Goal: Task Accomplishment & Management: Manage account settings

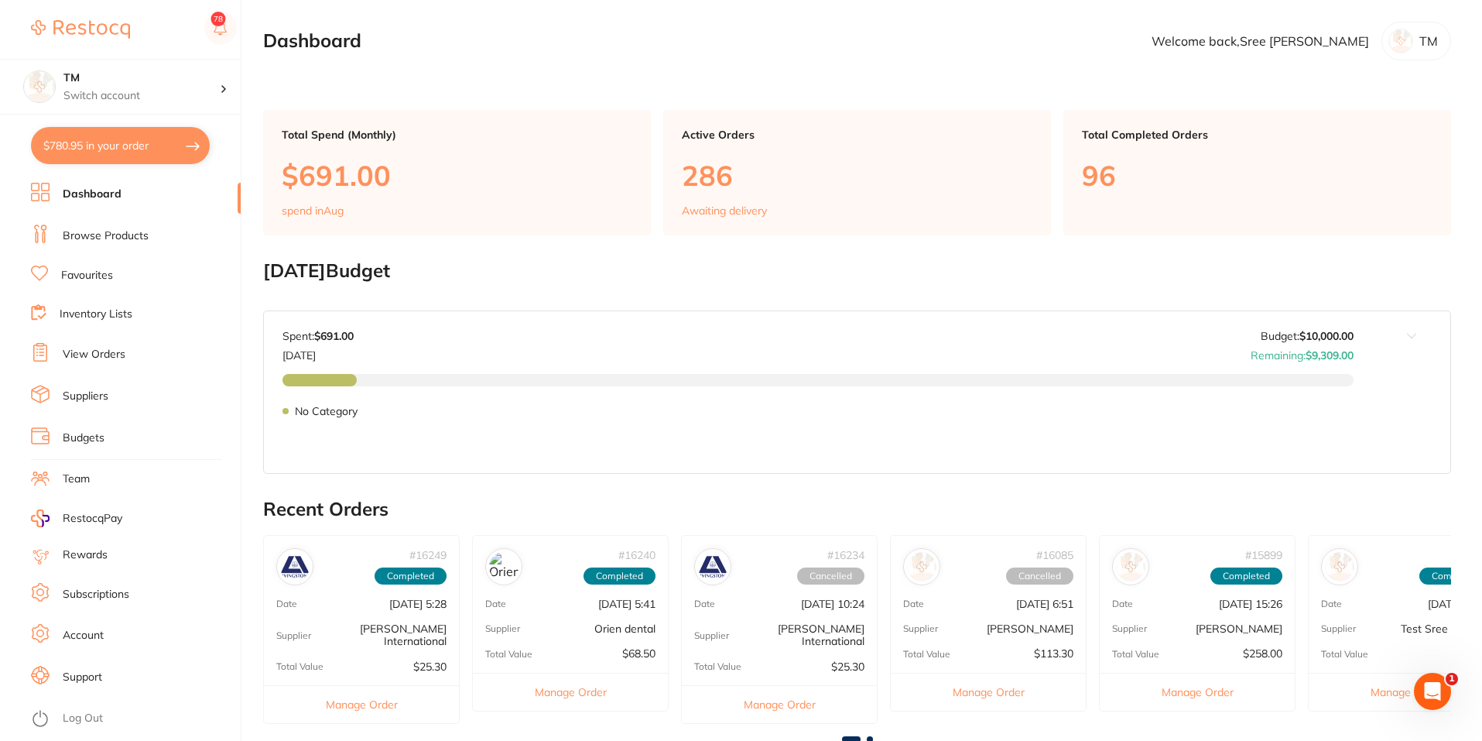
click at [72, 190] on link "Dashboard" at bounding box center [92, 194] width 59 height 15
click at [78, 235] on link "Browse Products" at bounding box center [106, 235] width 86 height 15
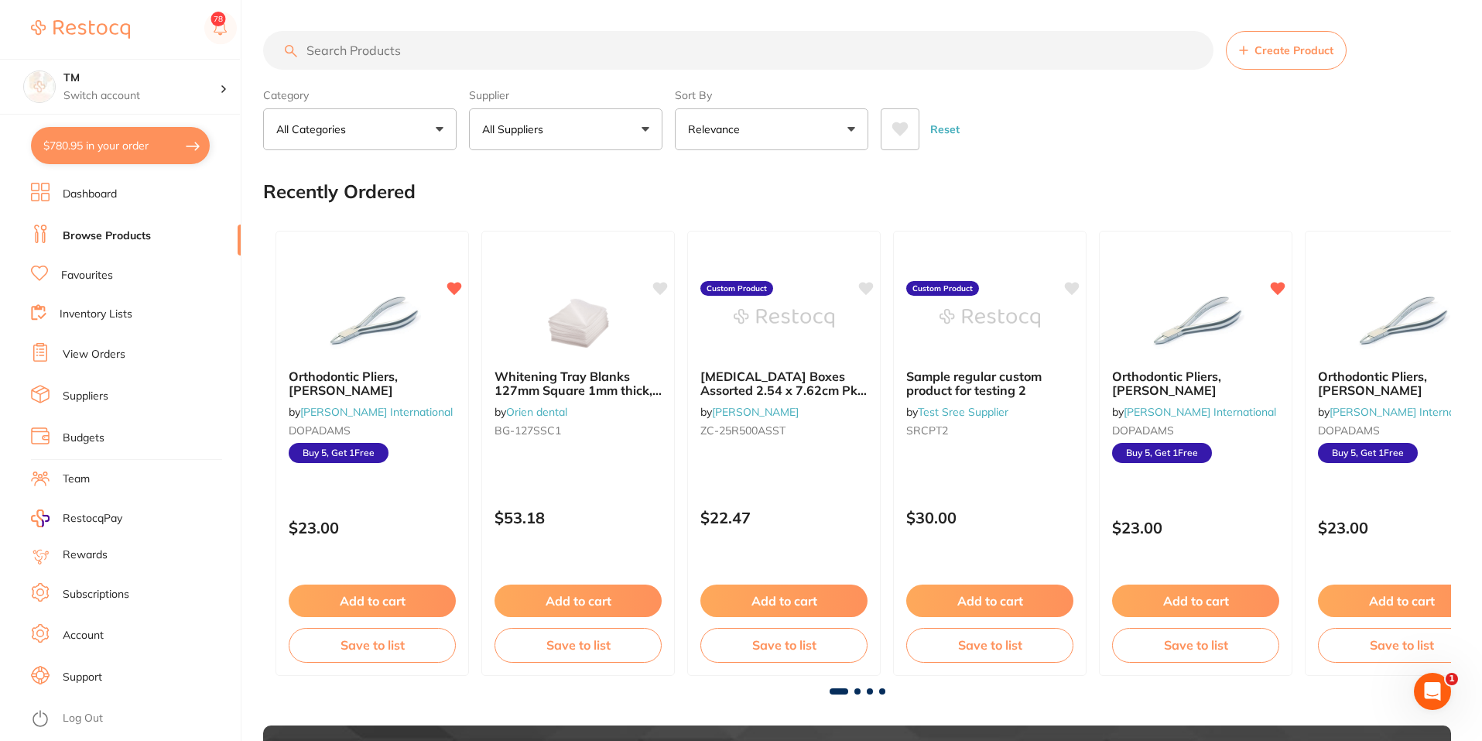
click at [70, 437] on link "Budgets" at bounding box center [84, 437] width 42 height 15
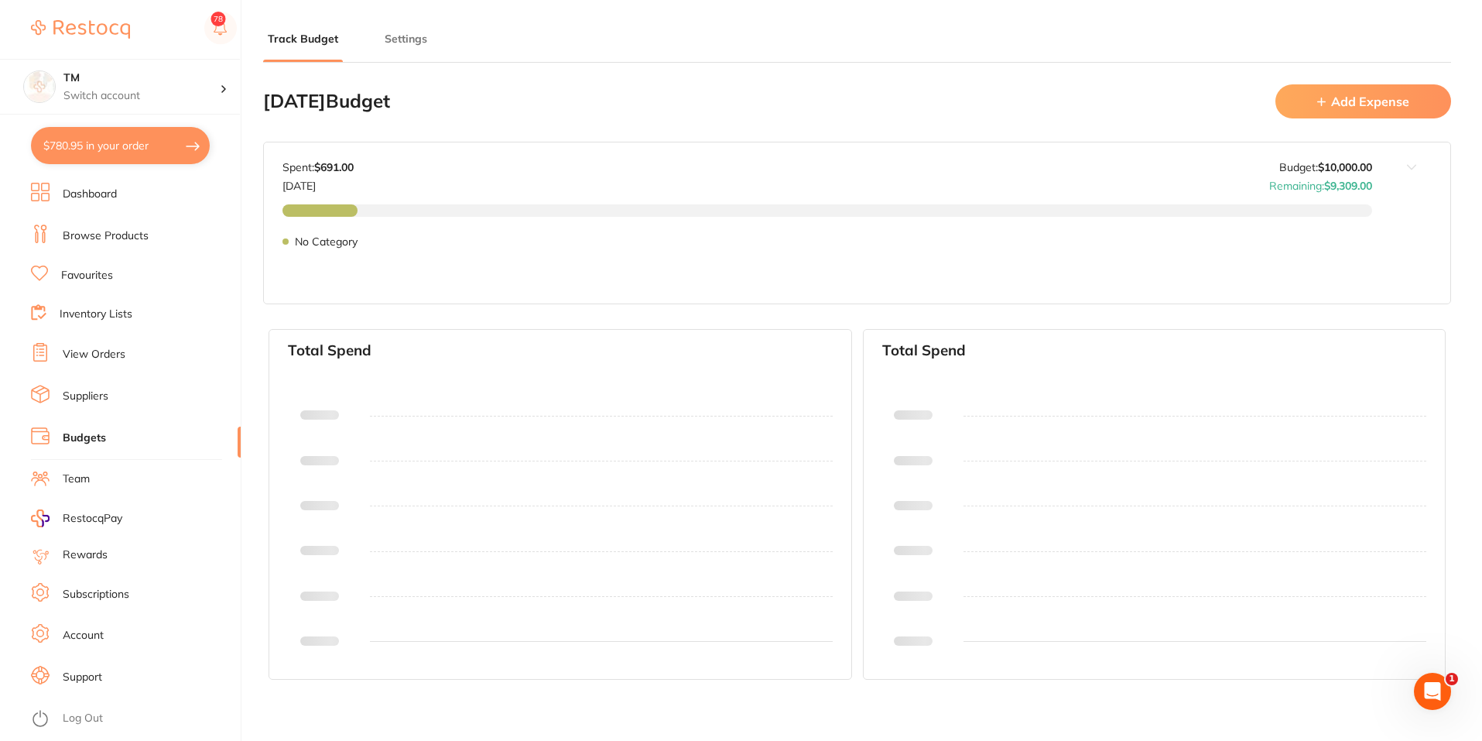
type input "10,000"
type input "0.0"
type input "10,000"
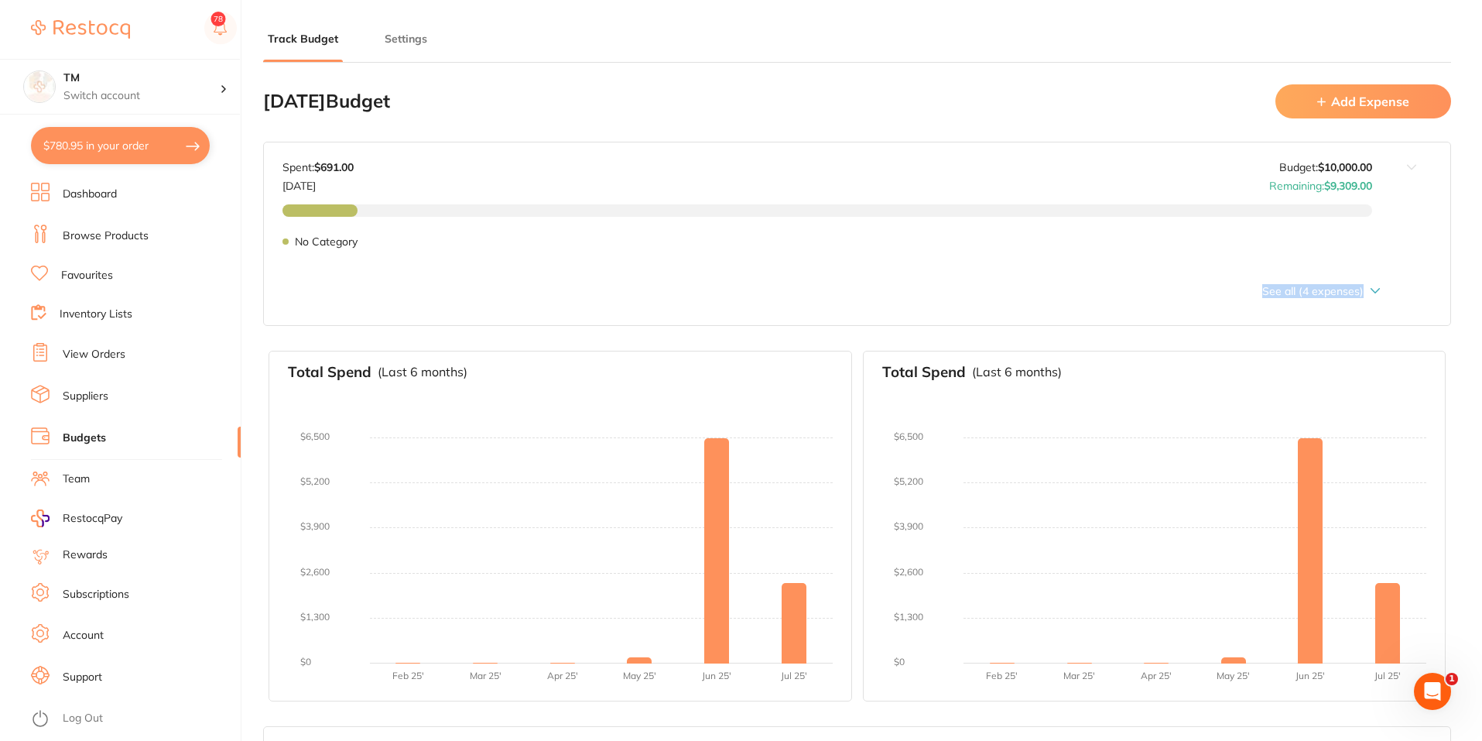
click at [1374, 289] on div "Aug 2025 Budget: $10,000.00 Spent: $691.00 Aug 2025 Budget: $10,000.00 Remainin…" at bounding box center [857, 234] width 1188 height 184
click at [1378, 290] on icon at bounding box center [1375, 291] width 9 height 4
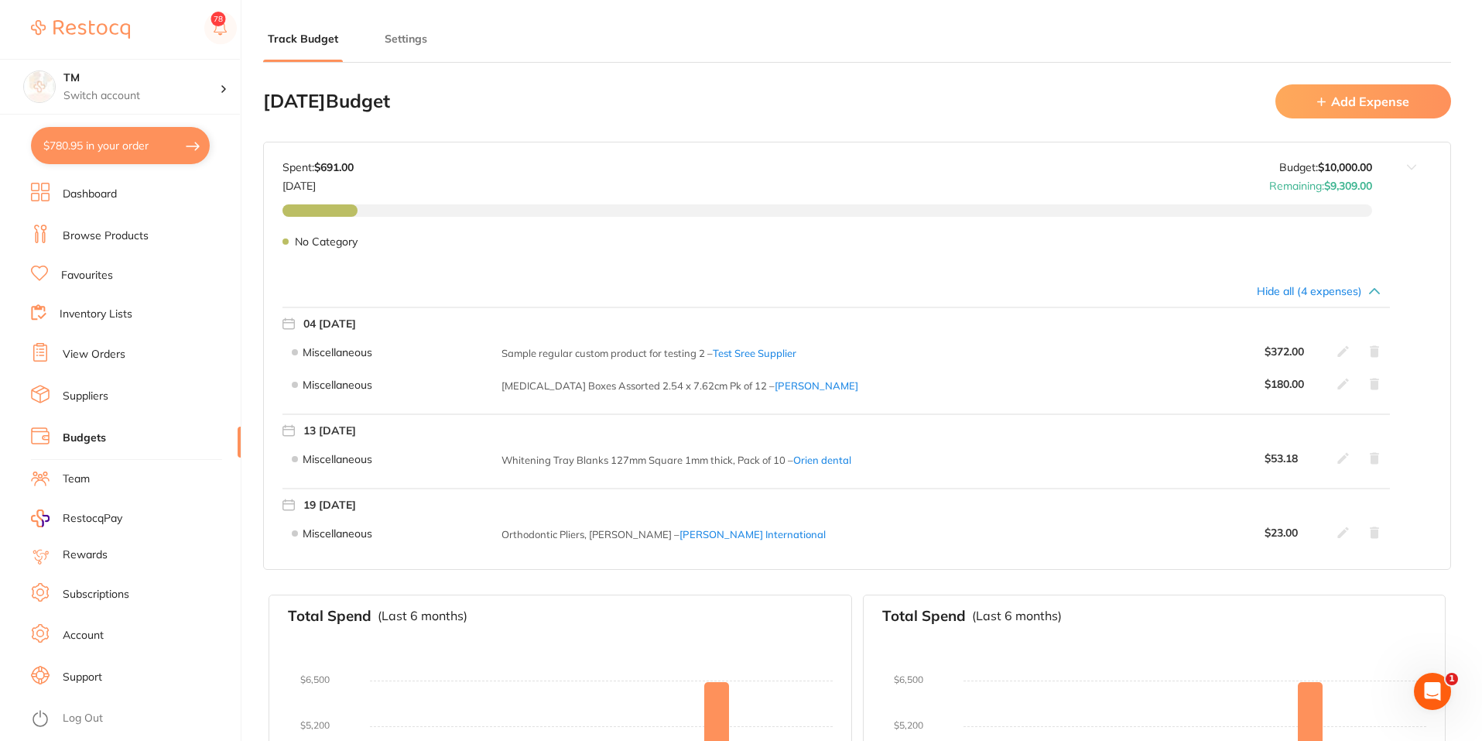
click at [1372, 289] on div "No Category $691.00 No Category" at bounding box center [827, 247] width 1090 height 87
click at [1349, 297] on div "Hide all (4 expenses)" at bounding box center [831, 291] width 1098 height 12
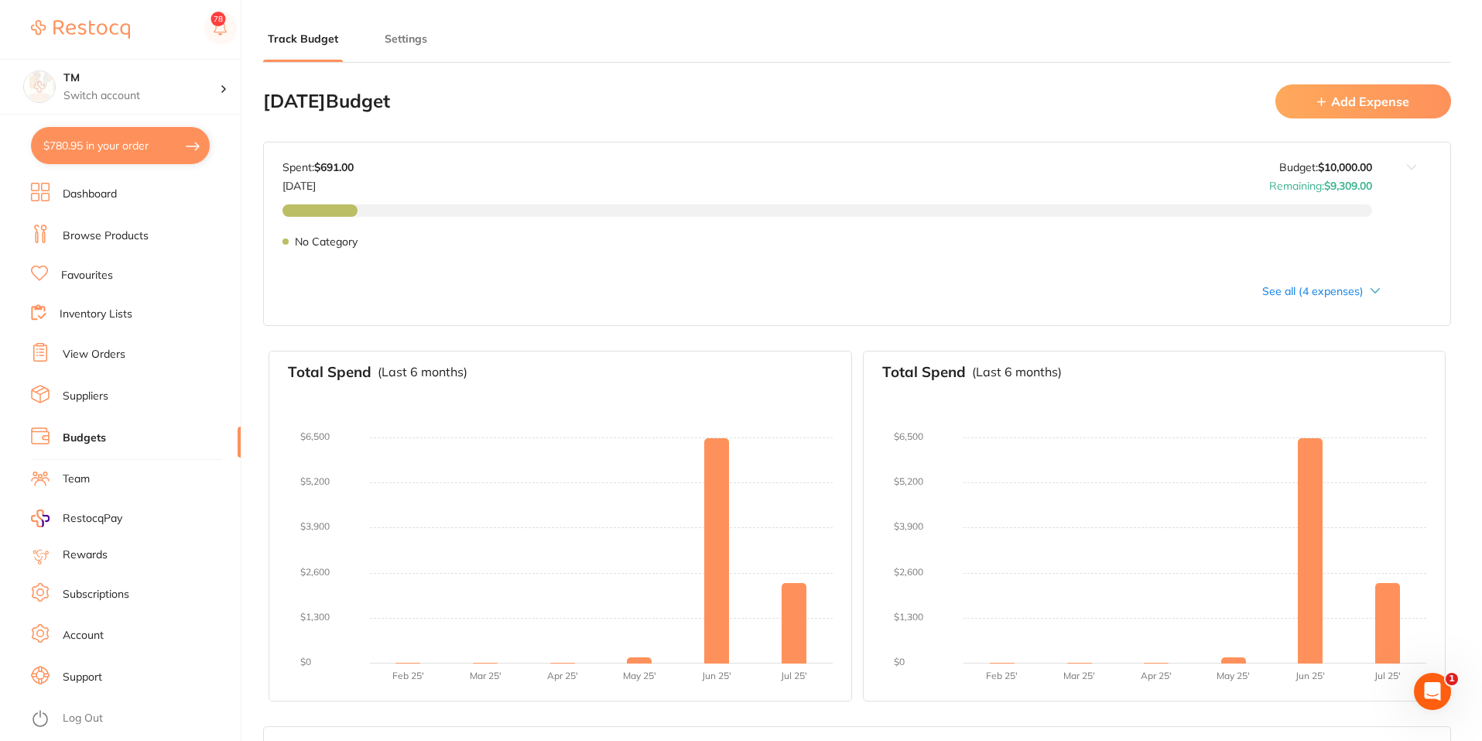
click at [1371, 288] on div "No Category $691.00 No Category" at bounding box center [827, 247] width 1090 height 87
click at [95, 309] on link "Inventory Lists" at bounding box center [96, 313] width 73 height 15
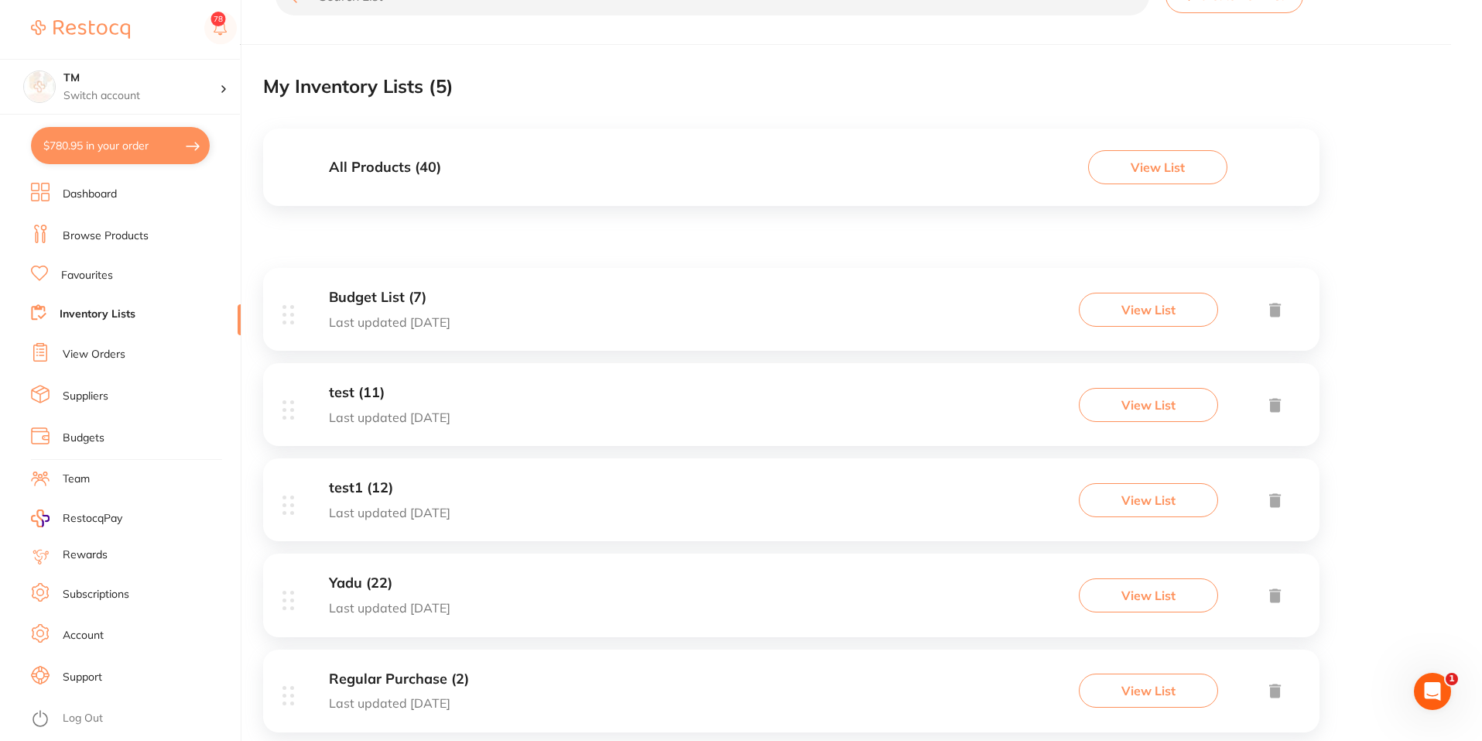
scroll to position [53, 0]
click at [450, 680] on h3 "Regular Purchase (2)" at bounding box center [399, 680] width 140 height 16
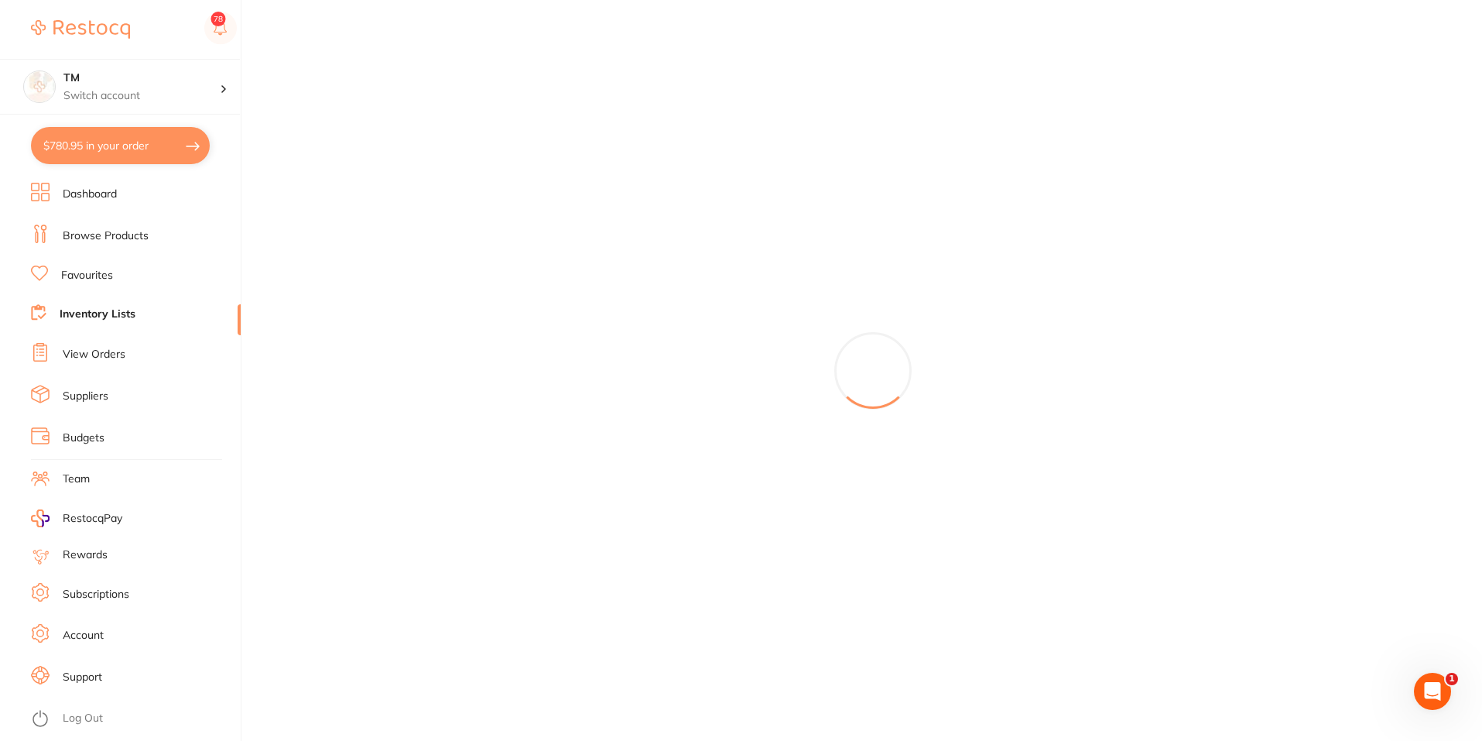
drag, startPoint x: 469, startPoint y: 676, endPoint x: 327, endPoint y: 678, distance: 142.4
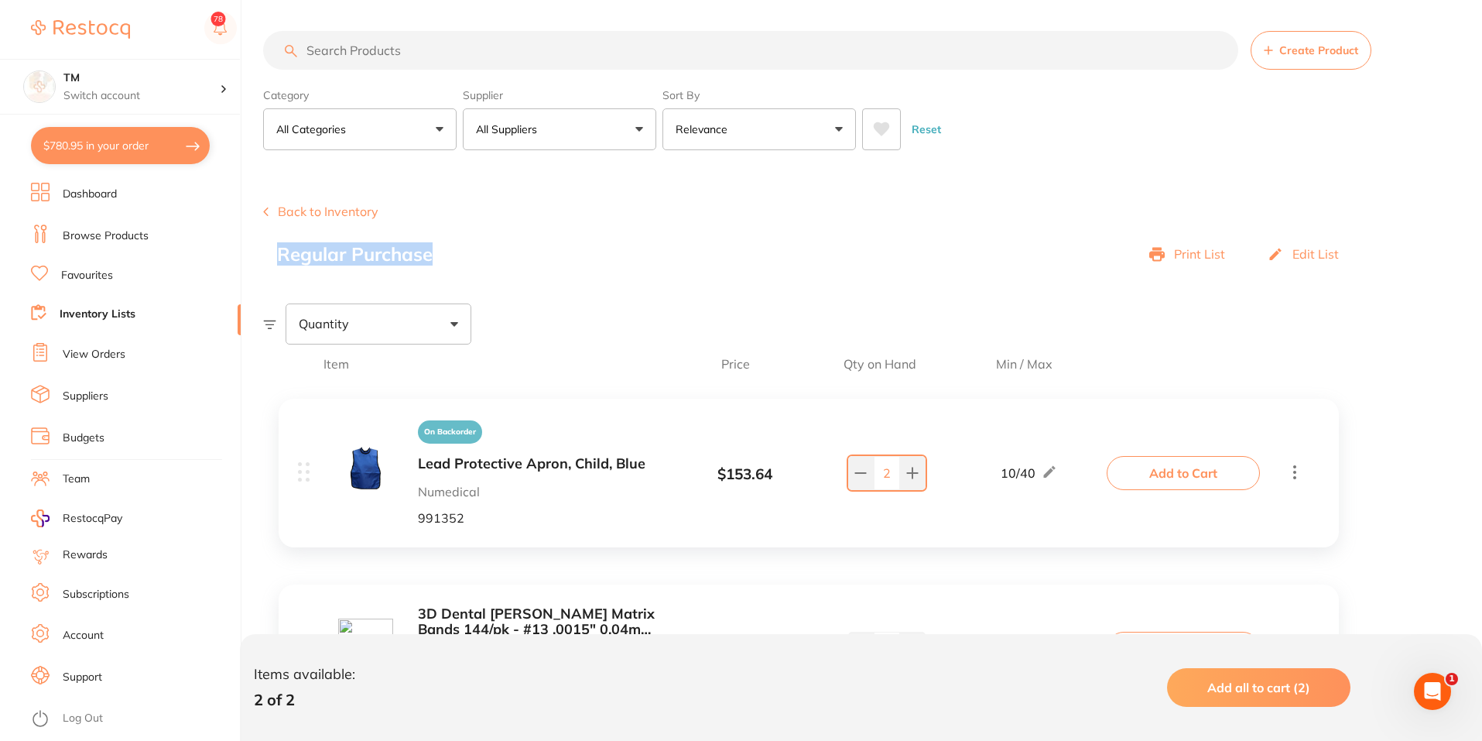
drag, startPoint x: 269, startPoint y: 252, endPoint x: 457, endPoint y: 256, distance: 188.1
click at [457, 256] on div "Back to Inventory Regular Purchase Print List Edit List" at bounding box center [872, 234] width 1219 height 60
copy h2 "Regular Purchase"
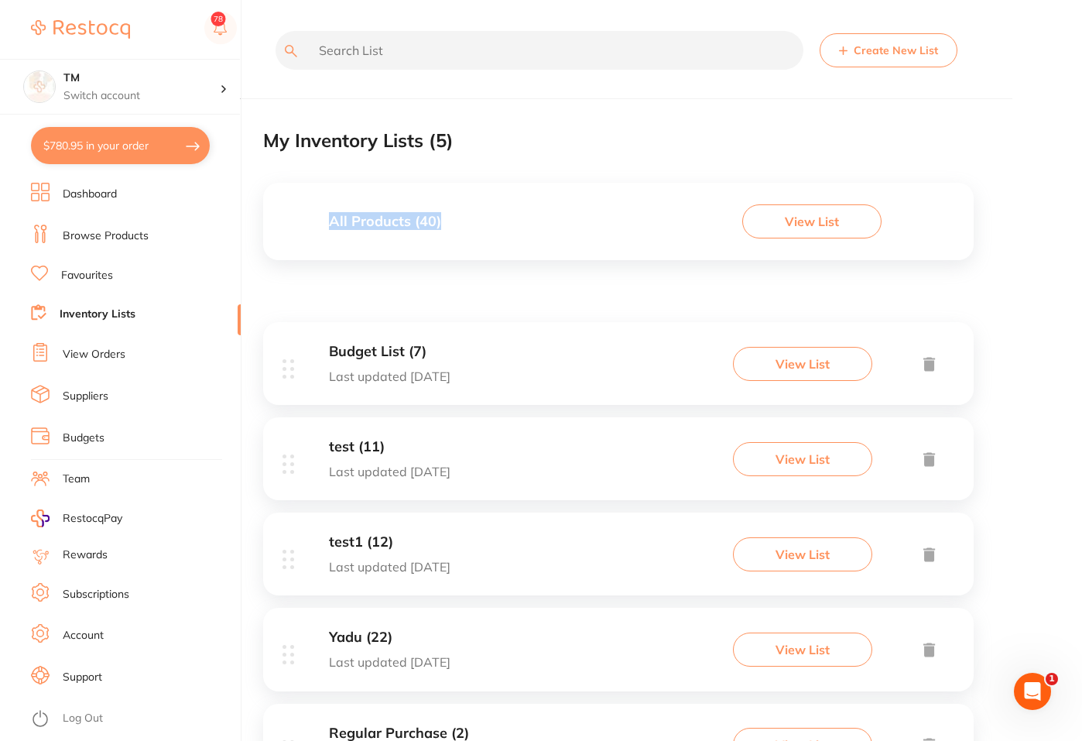
drag, startPoint x: 320, startPoint y: 204, endPoint x: 440, endPoint y: 233, distance: 122.8
click at [440, 233] on div "All Products ( 40 ) View List" at bounding box center [618, 221] width 710 height 77
drag, startPoint x: 245, startPoint y: 186, endPoint x: 450, endPoint y: 227, distance: 209.2
click at [450, 227] on div "$780.95 TM Switch account TM $780.95 in your order Dashboard Browse Products Fa…" at bounding box center [541, 370] width 1082 height 741
click at [518, 152] on div "My Inventory Lists ( 5 )" at bounding box center [618, 141] width 710 height 52
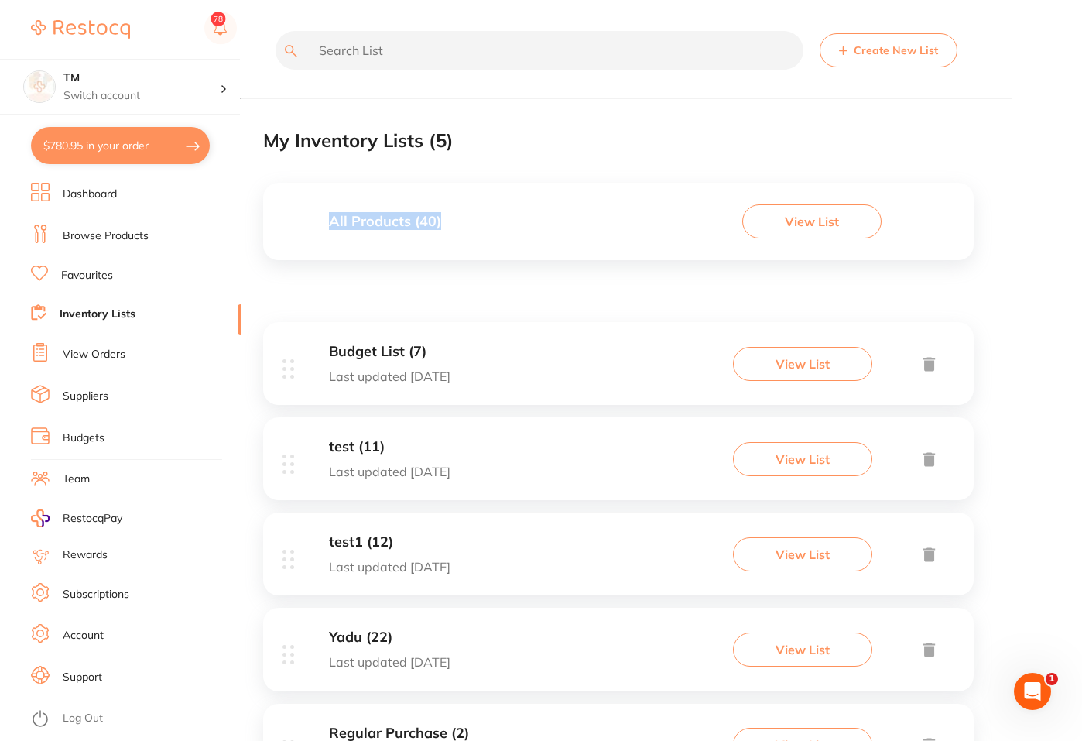
drag, startPoint x: 303, startPoint y: 211, endPoint x: 458, endPoint y: 228, distance: 156.5
click at [458, 228] on div "All Products ( 40 ) View List" at bounding box center [618, 221] width 710 height 77
drag, startPoint x: 253, startPoint y: 209, endPoint x: 510, endPoint y: 197, distance: 257.2
click at [510, 197] on div "$780.95 TM Switch account TM $780.95 in your order Dashboard Browse Products Fa…" at bounding box center [541, 370] width 1082 height 741
click at [687, 145] on div "My Inventory Lists ( 5 )" at bounding box center [618, 141] width 710 height 52
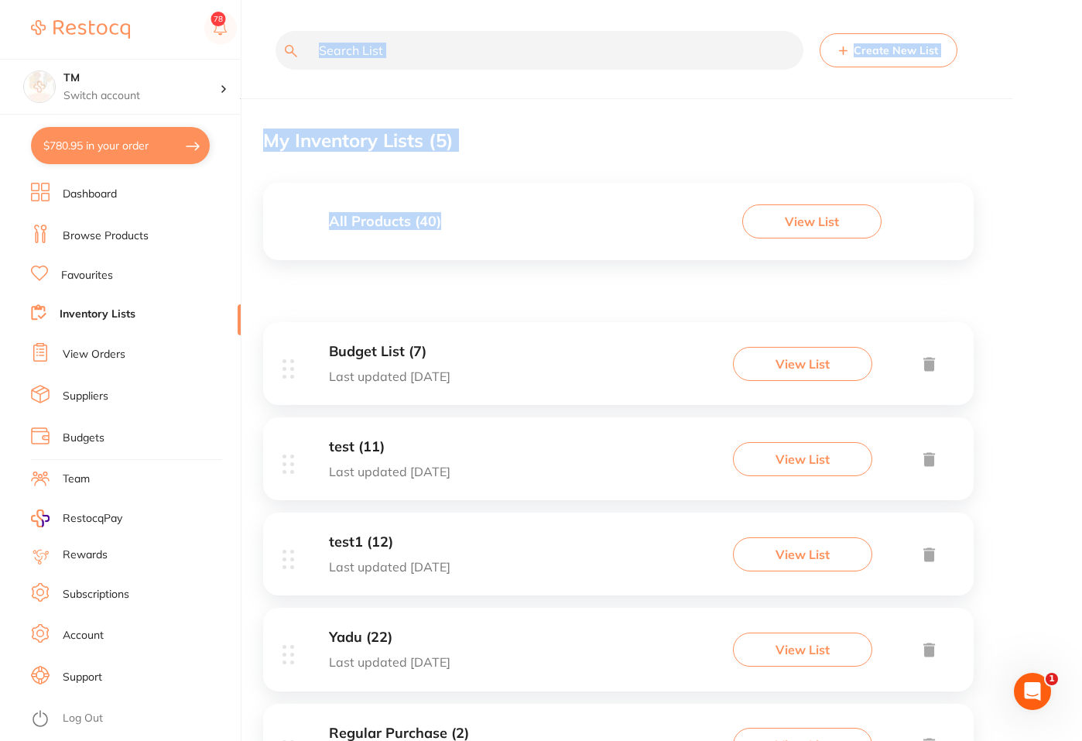
drag, startPoint x: 247, startPoint y: 214, endPoint x: 509, endPoint y: 284, distance: 271.5
click at [459, 229] on div "$780.95 TM Switch account TM $780.95 in your order Dashboard Browse Products Fa…" at bounding box center [541, 370] width 1082 height 741
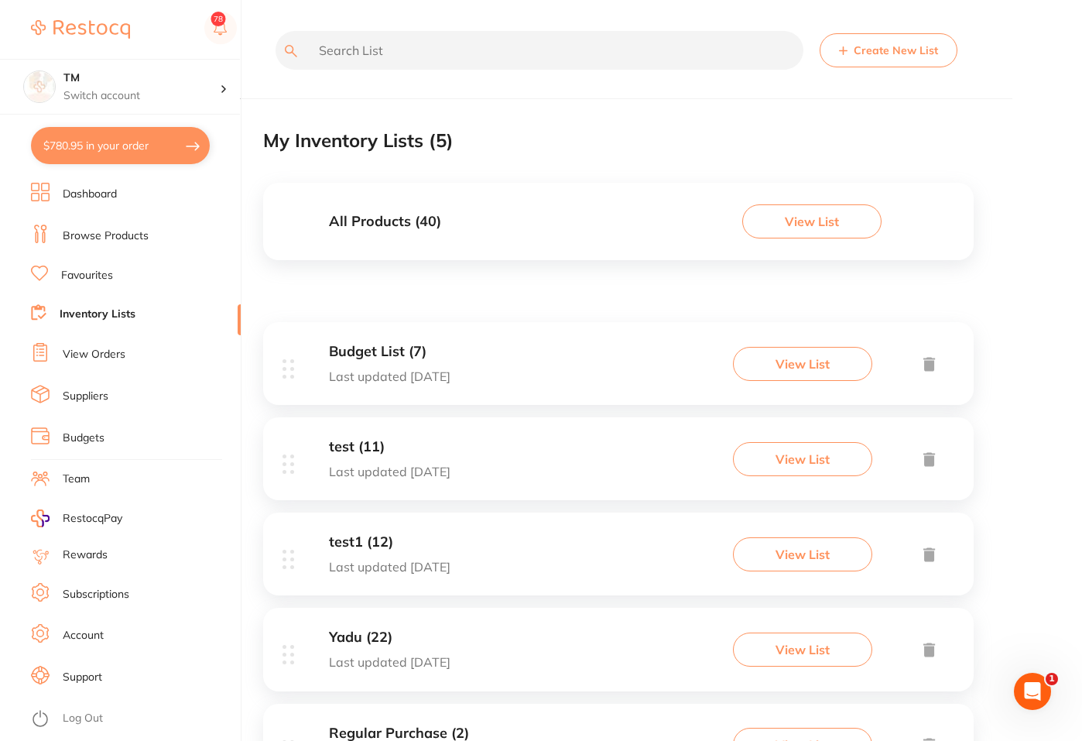
drag, startPoint x: 523, startPoint y: 302, endPoint x: 505, endPoint y: 289, distance: 21.7
click at [522, 300] on div "Create New List My Inventory Lists ( 5 ) All Products ( 40 ) View List Budget L…" at bounding box center [653, 415] width 780 height 830
copy h3 "All Products ( 40 )"
drag, startPoint x: 583, startPoint y: 196, endPoint x: 313, endPoint y: 221, distance: 271.2
click at [313, 221] on div "All Products ( 40 ) View List" at bounding box center [618, 221] width 710 height 77
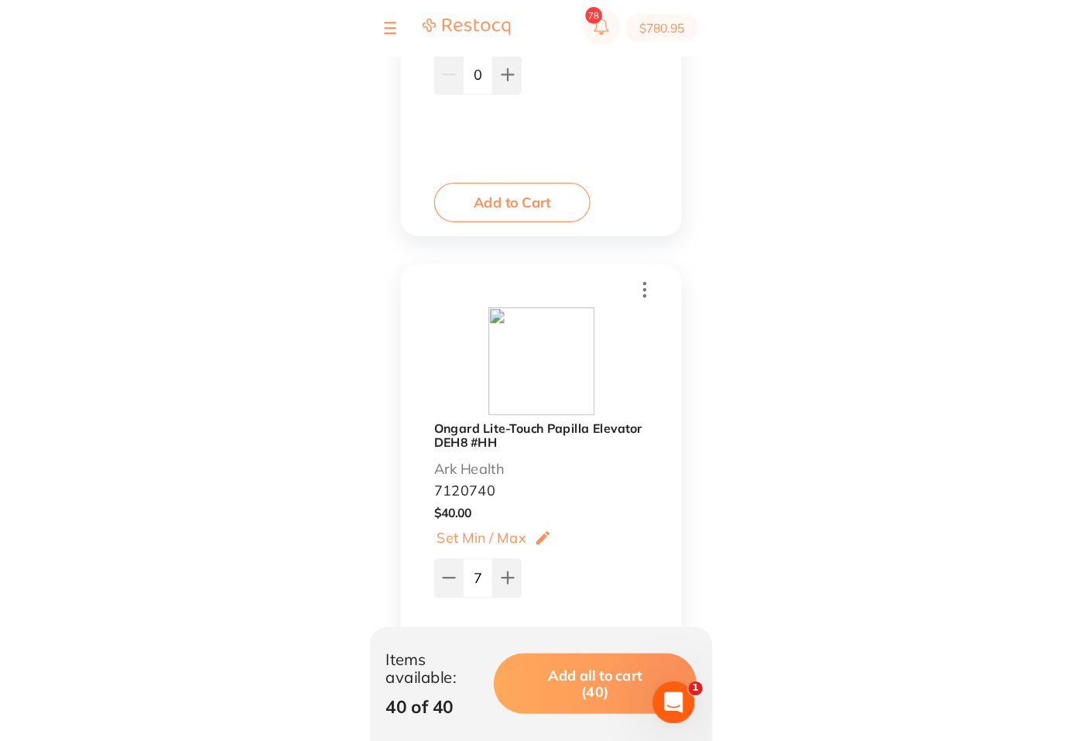
scroll to position [484, 0]
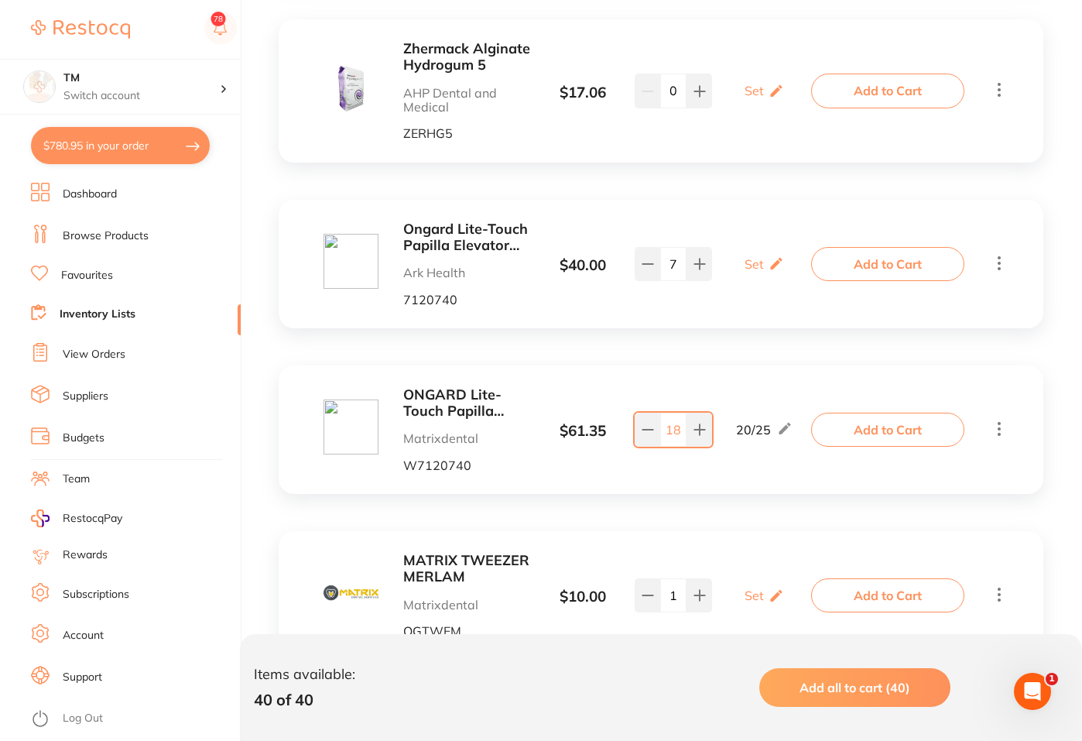
click at [77, 354] on link "View Orders" at bounding box center [94, 354] width 63 height 15
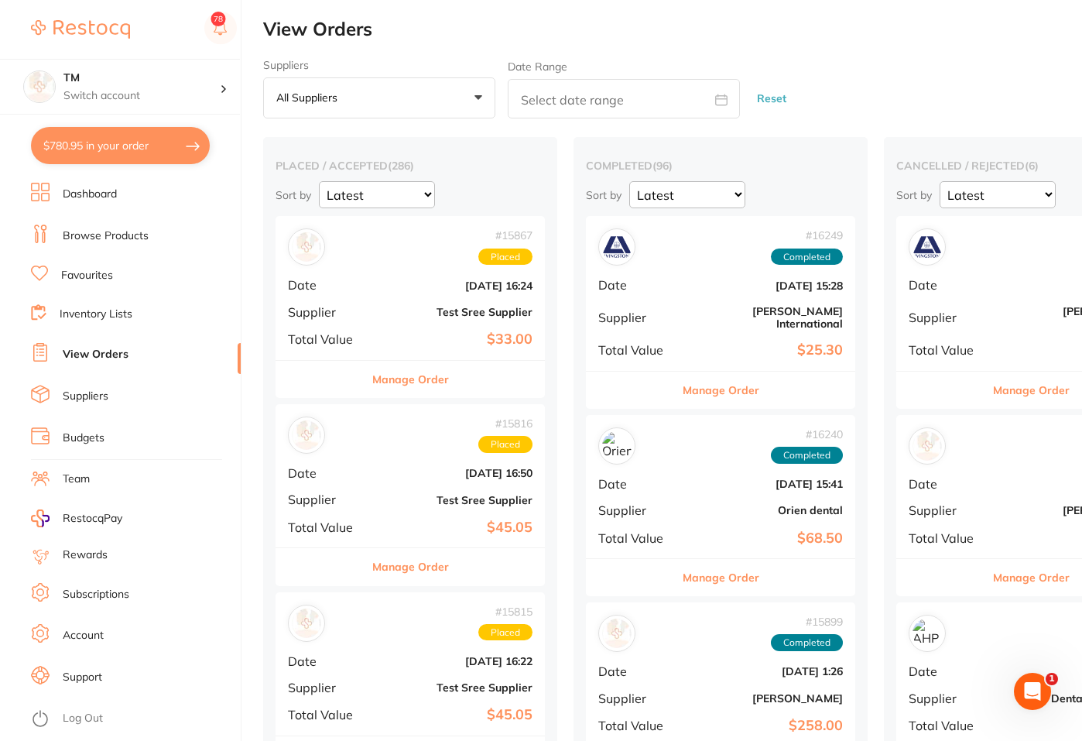
click at [376, 377] on button "Manage Order" at bounding box center [410, 379] width 77 height 37
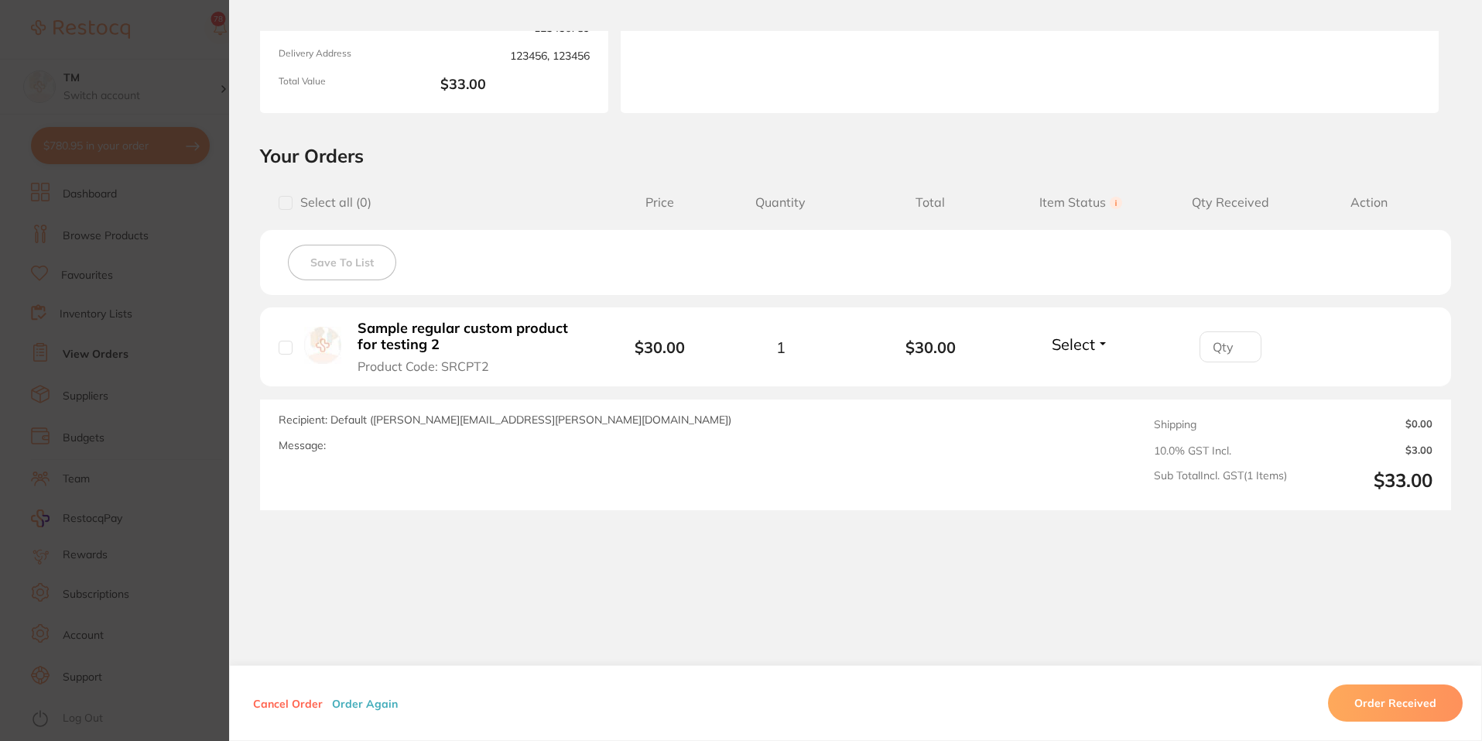
scroll to position [236, 0]
click at [135, 406] on section "Order ID: Restocq- 15867 Order Information Placed Order Order Date Jul 29 2025,…" at bounding box center [741, 370] width 1482 height 741
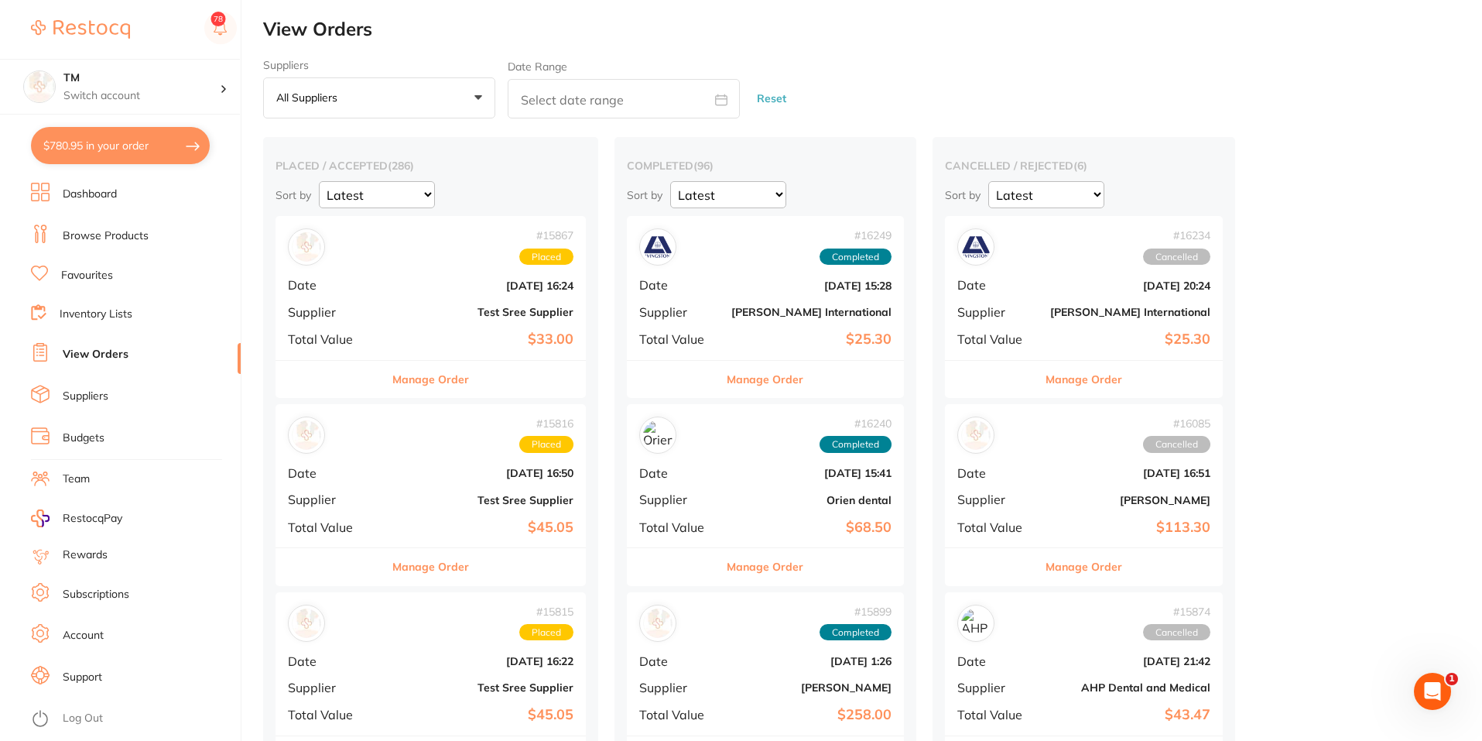
click at [115, 315] on link "Inventory Lists" at bounding box center [96, 313] width 73 height 15
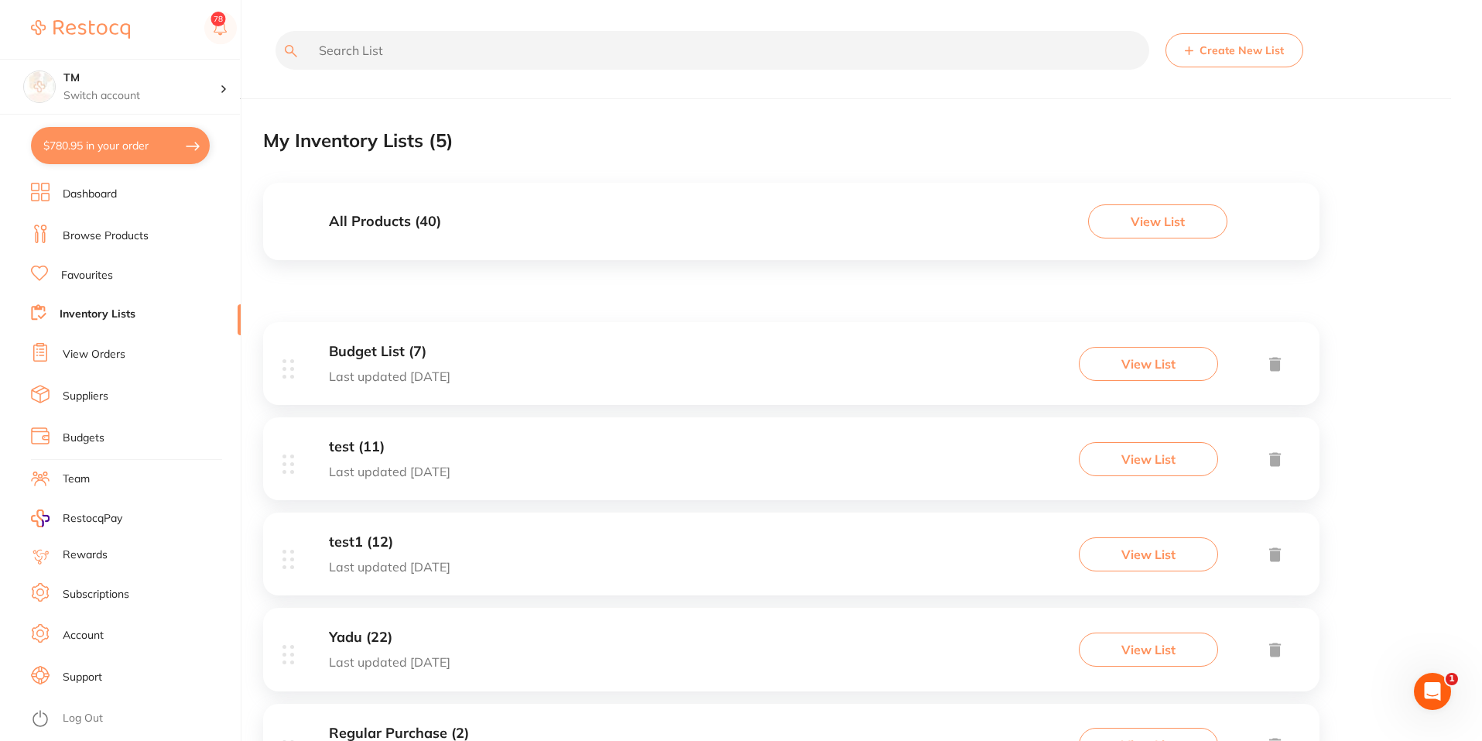
click at [508, 354] on div "Budget List (7) Last updated 19 days ago View List" at bounding box center [791, 363] width 1056 height 83
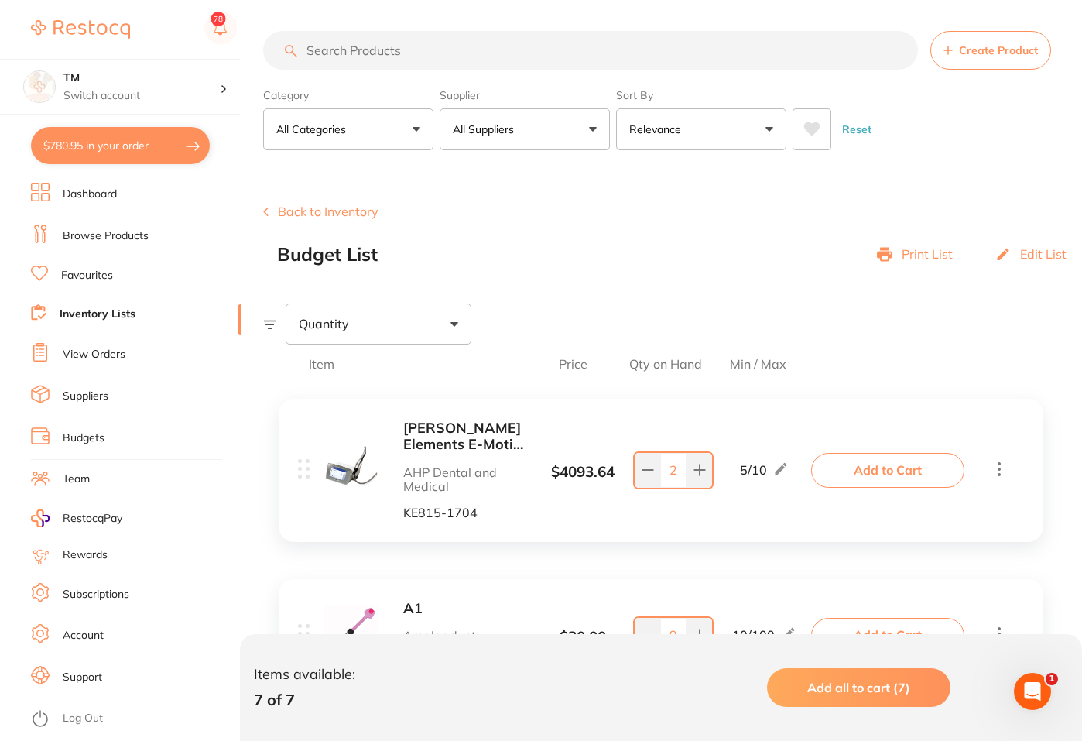
click at [79, 273] on link "Favourites" at bounding box center [87, 275] width 52 height 15
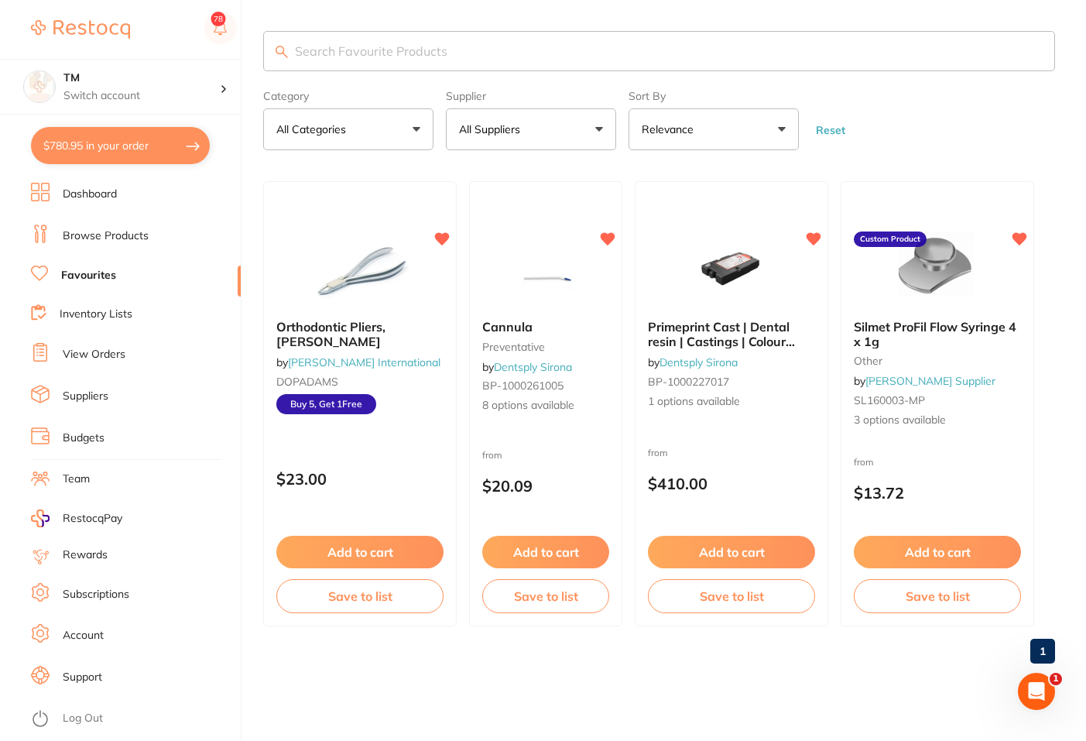
click at [108, 235] on link "Browse Products" at bounding box center [106, 235] width 86 height 15
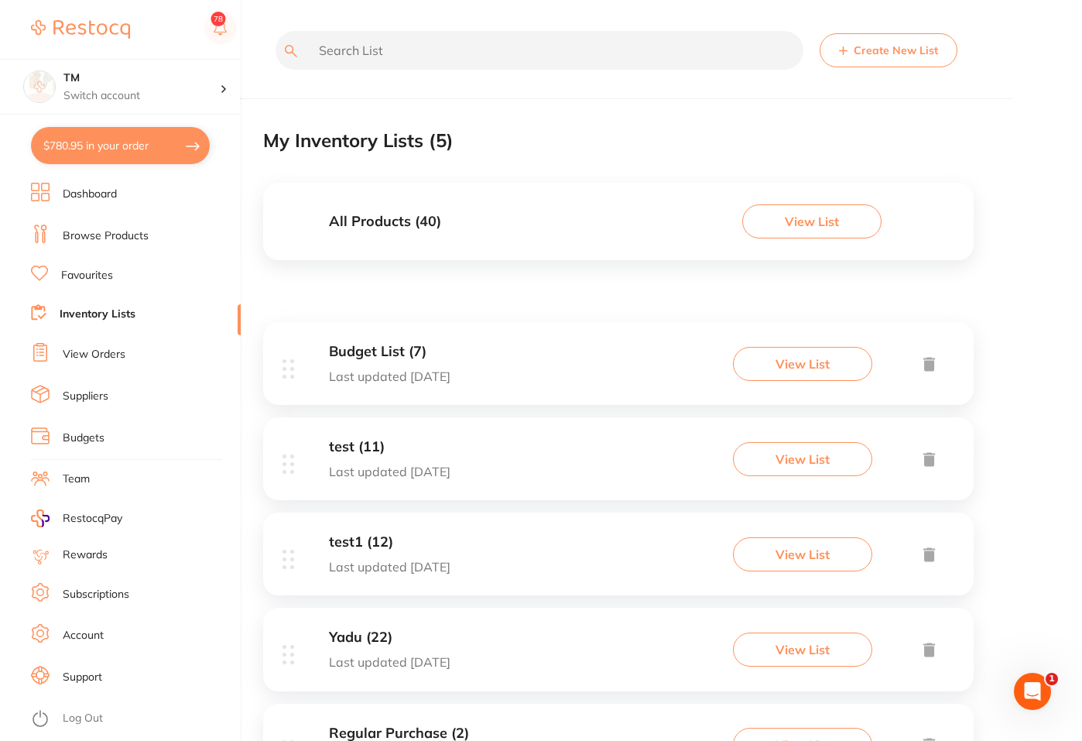
click at [636, 367] on div "Budget List (7) Last updated 19 days ago View List" at bounding box center [618, 363] width 710 height 83
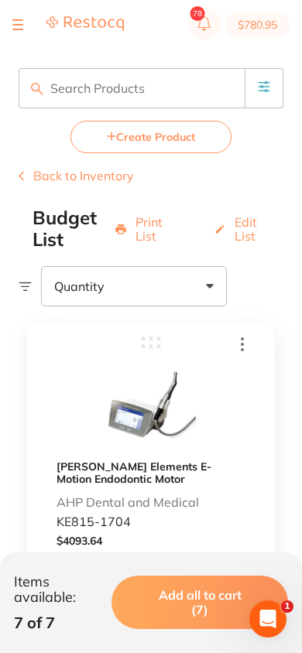
click at [30, 176] on button "Back to Inventory" at bounding box center [76, 176] width 115 height 14
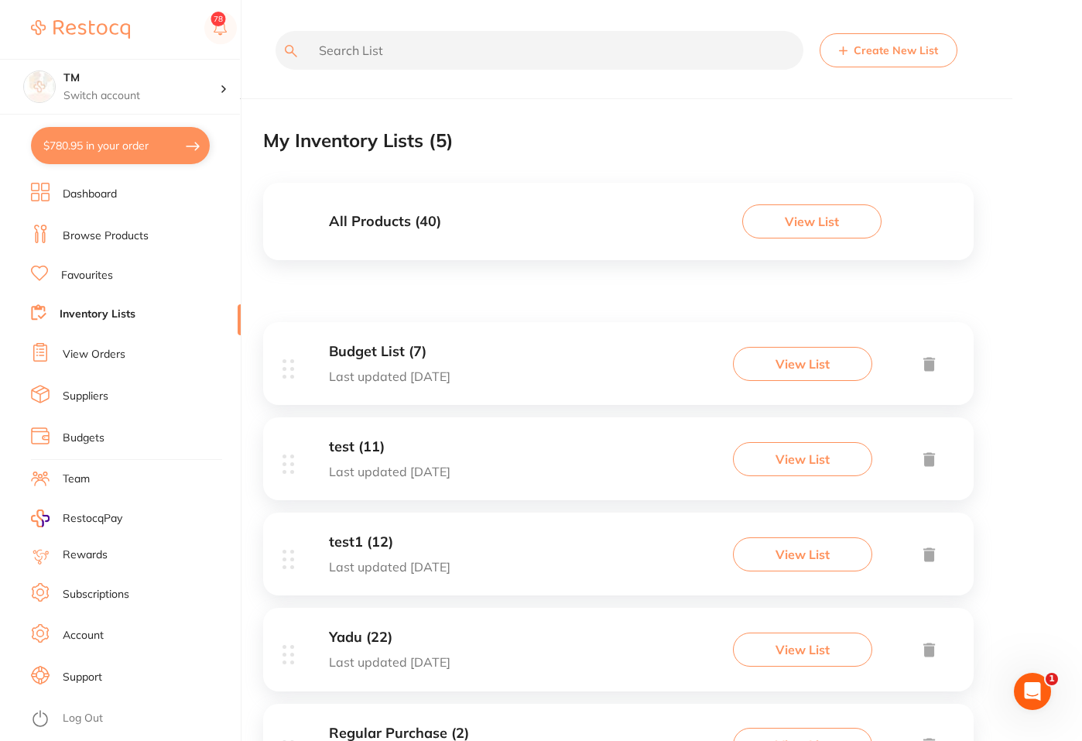
click at [866, 55] on button "Create New List" at bounding box center [889, 50] width 138 height 34
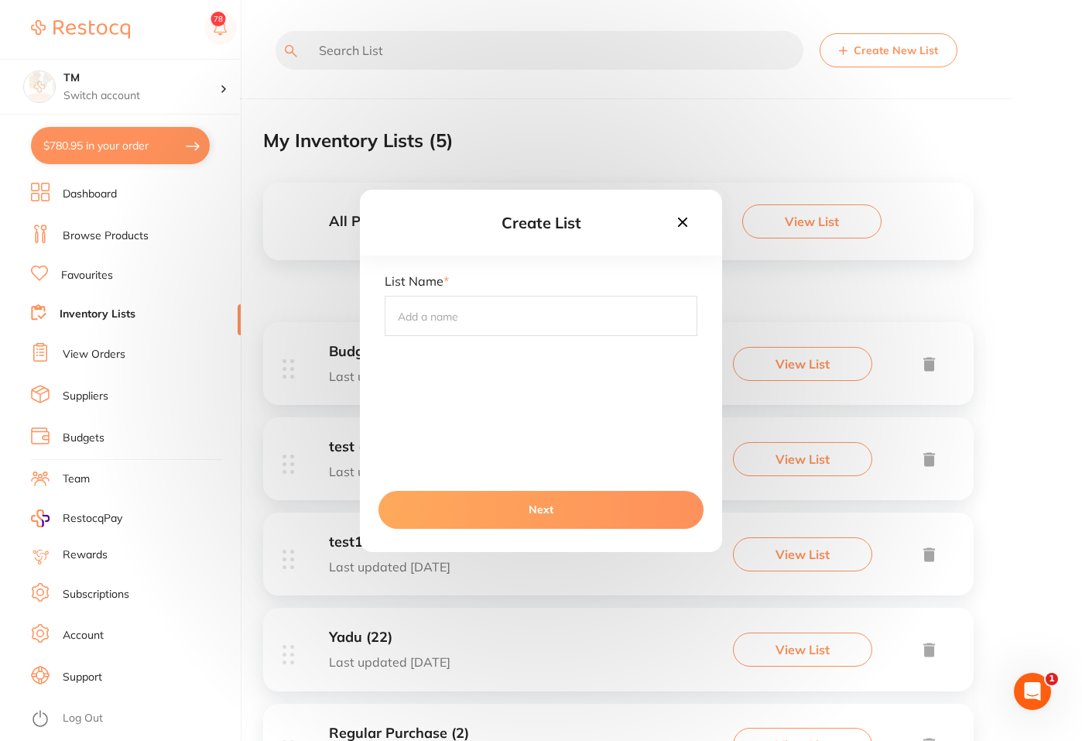
click at [680, 219] on icon at bounding box center [682, 221] width 9 height 9
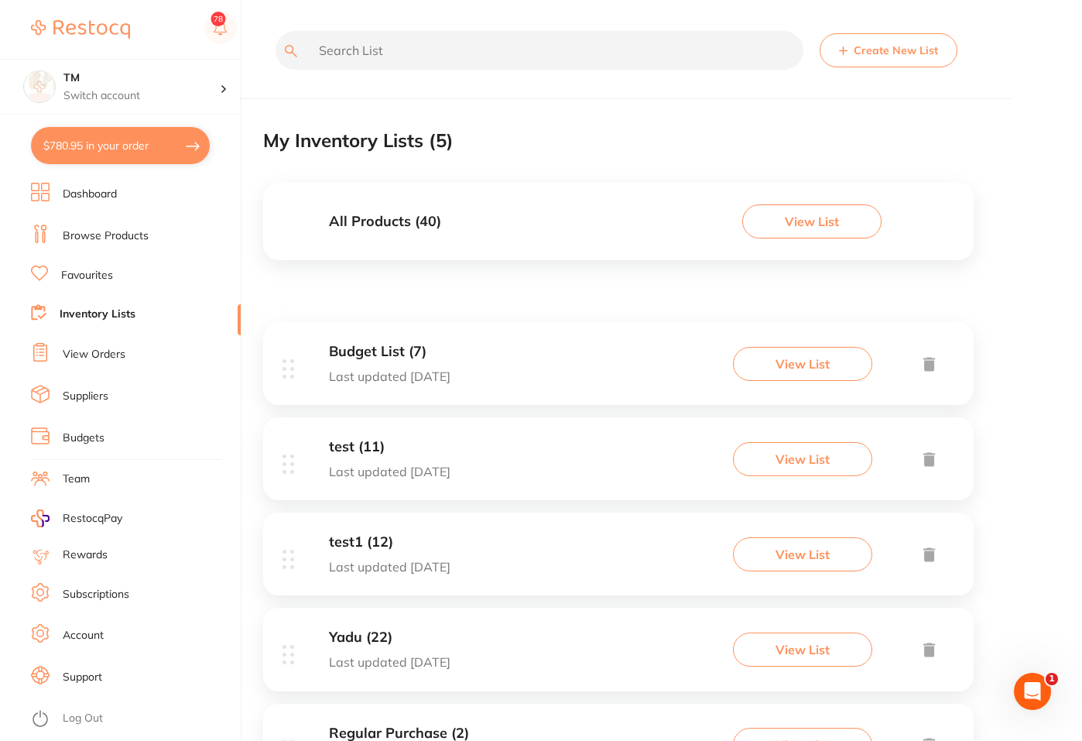
drag, startPoint x: 851, startPoint y: 60, endPoint x: 858, endPoint y: 51, distance: 10.5
click at [851, 58] on button "Create New List" at bounding box center [889, 50] width 138 height 34
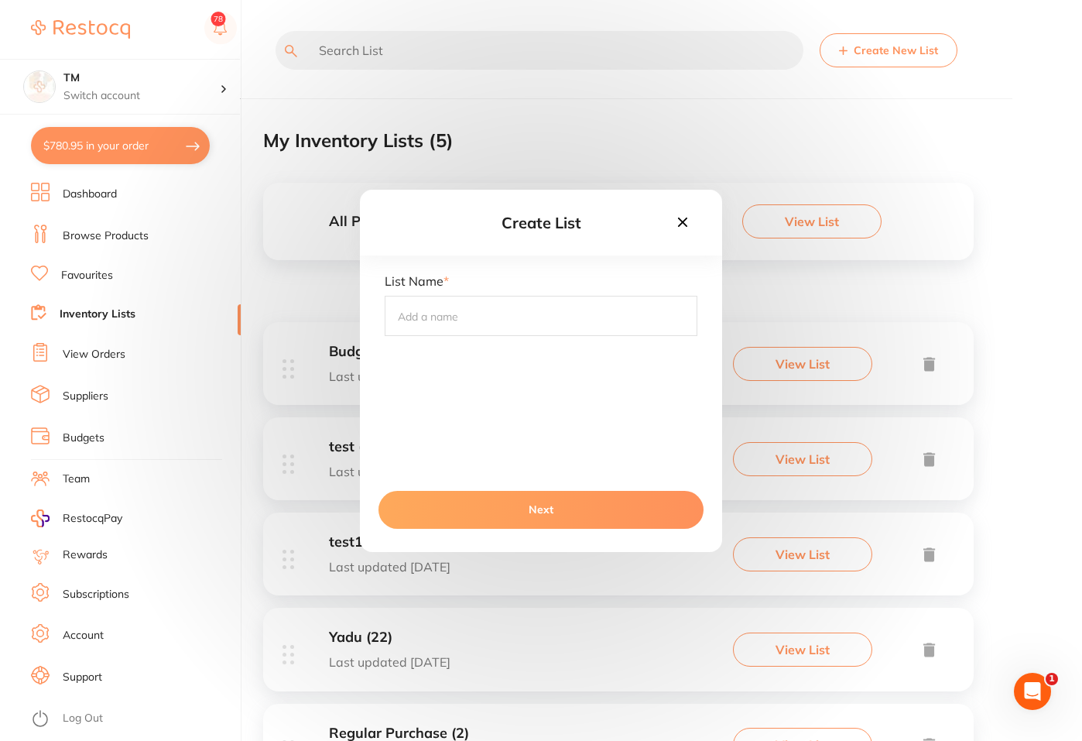
click at [971, 132] on div "Create List List Name * Next" at bounding box center [541, 370] width 1082 height 741
click at [683, 216] on icon at bounding box center [682, 222] width 17 height 17
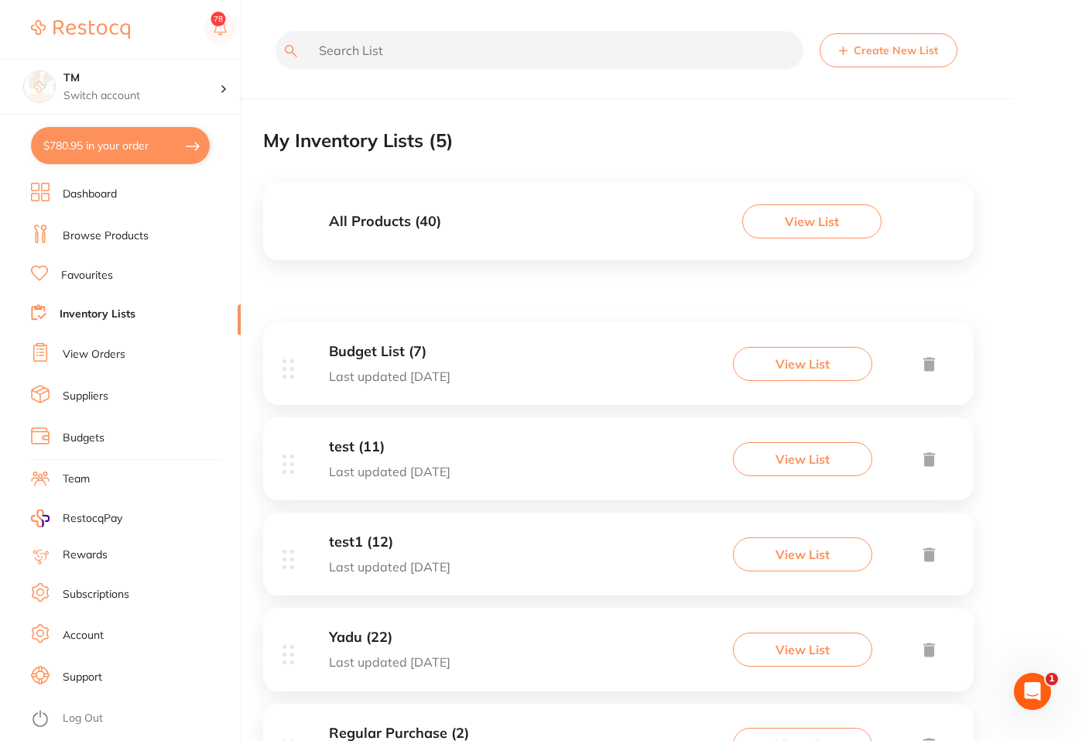
click at [70, 278] on link "Favourites" at bounding box center [87, 275] width 52 height 15
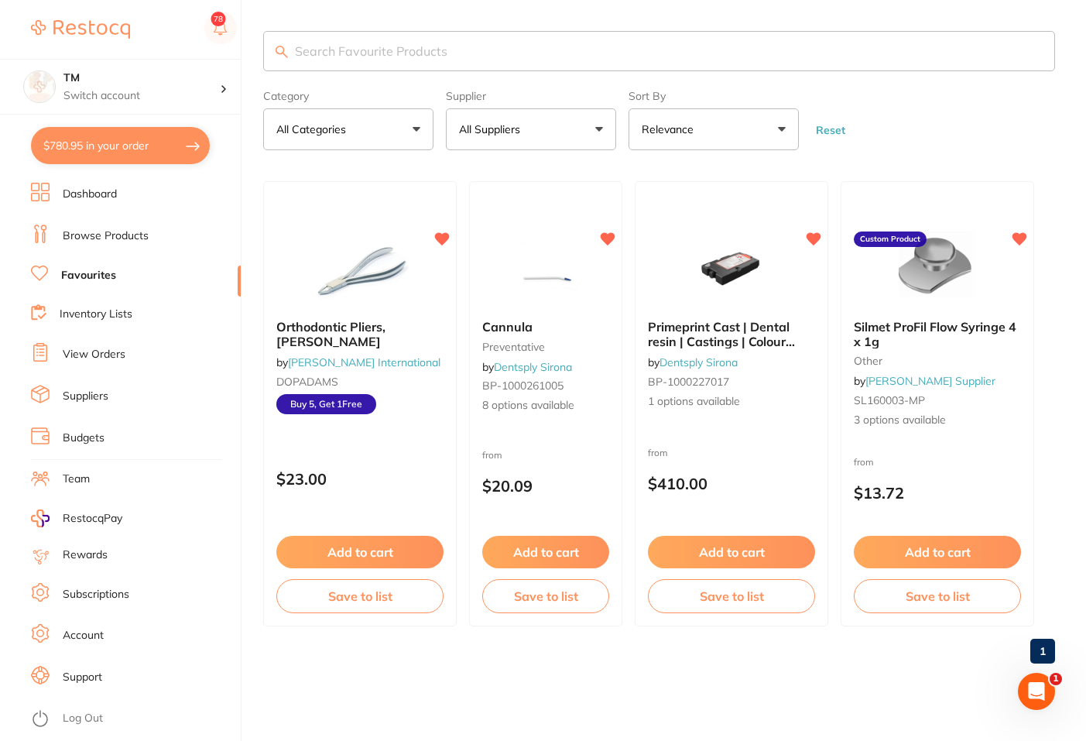
click at [97, 240] on link "Browse Products" at bounding box center [106, 235] width 86 height 15
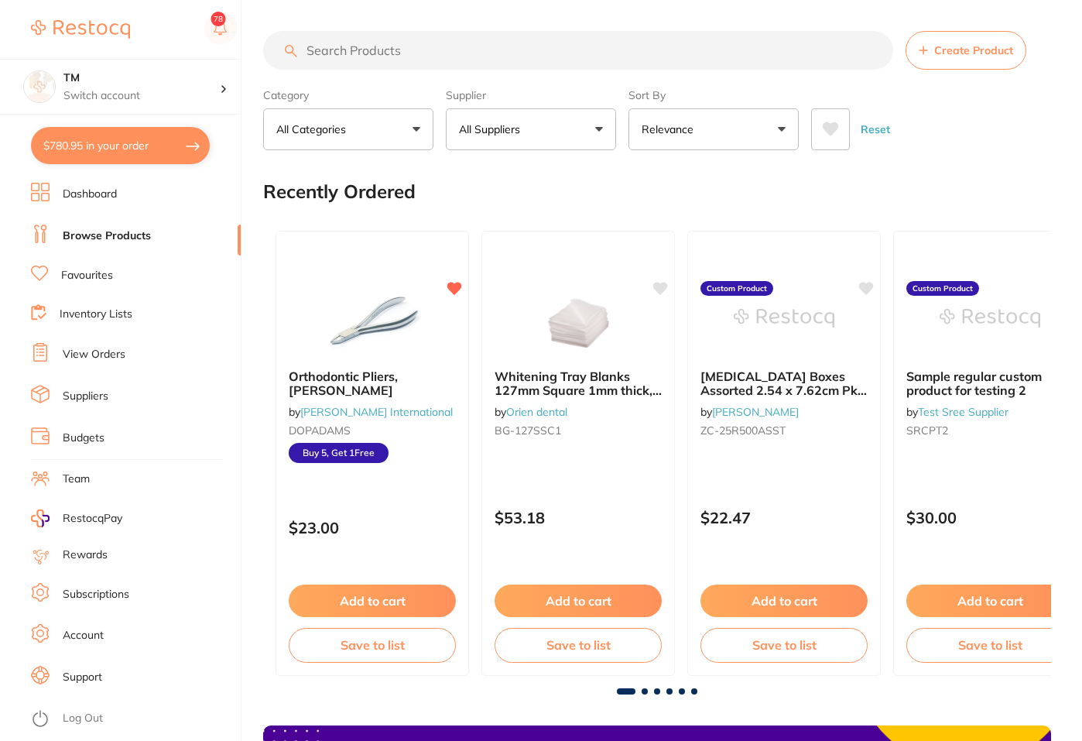
click at [974, 63] on button "Create Product" at bounding box center [966, 50] width 121 height 39
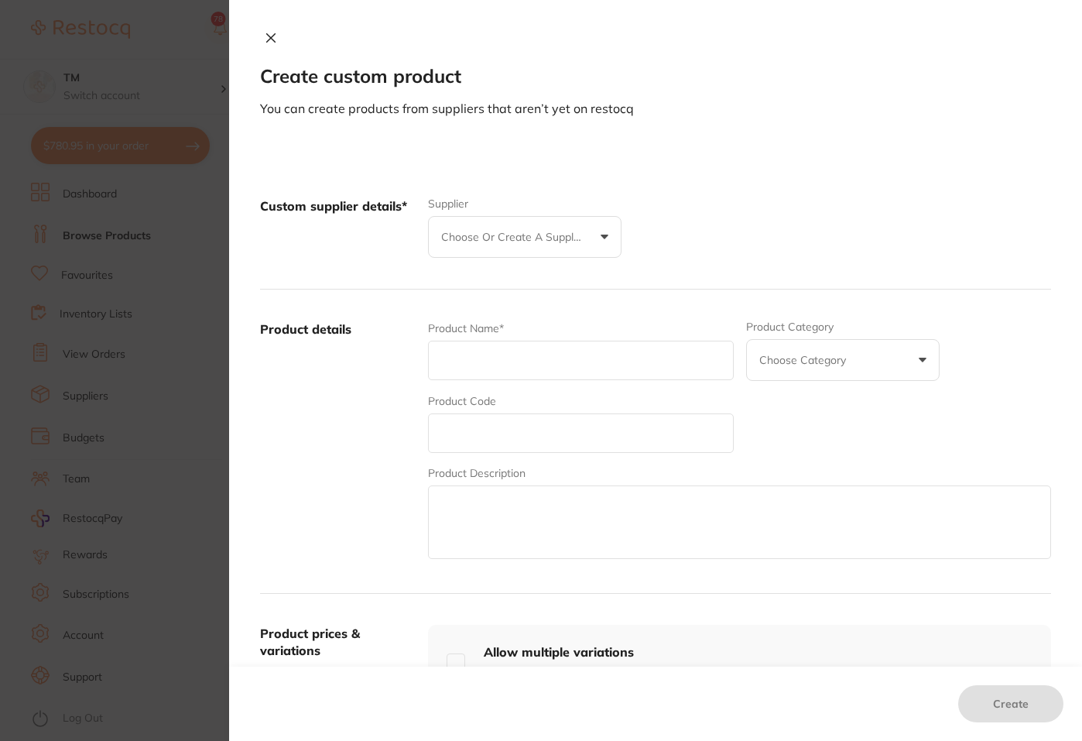
click at [267, 41] on icon at bounding box center [271, 38] width 12 height 12
